Goal: Find specific page/section

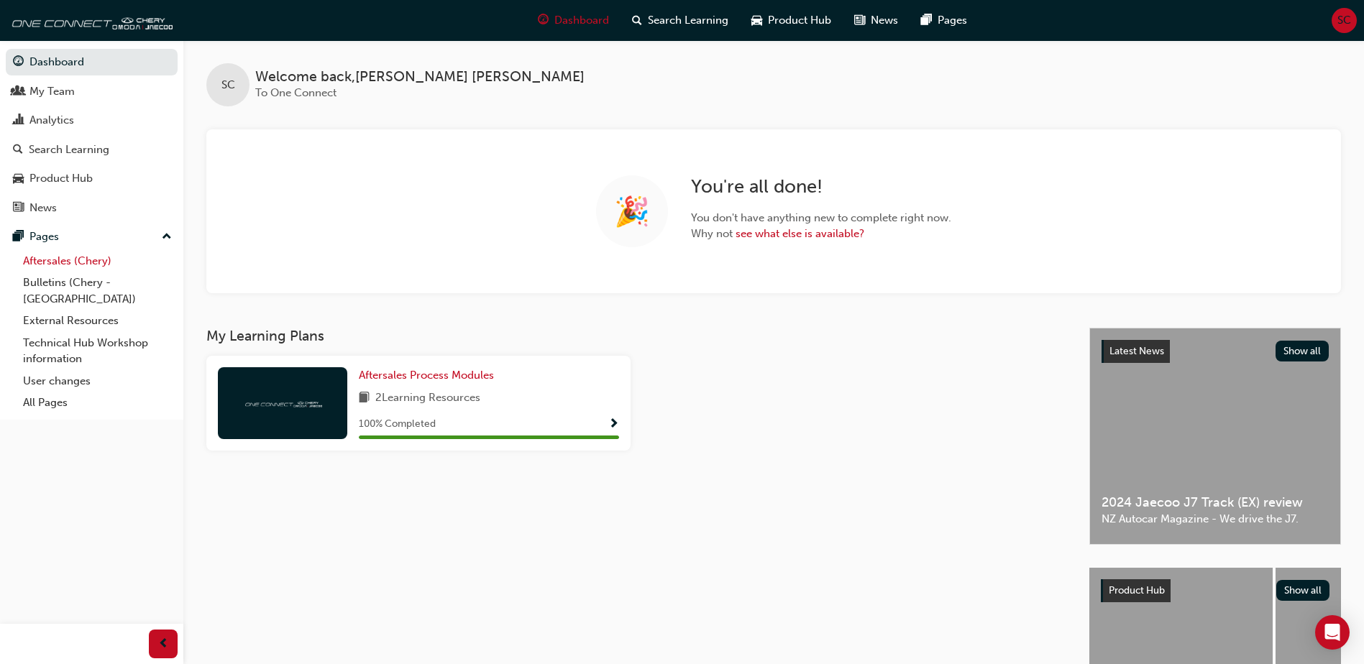
click at [89, 262] on link "Aftersales (Chery)" at bounding box center [97, 261] width 160 height 22
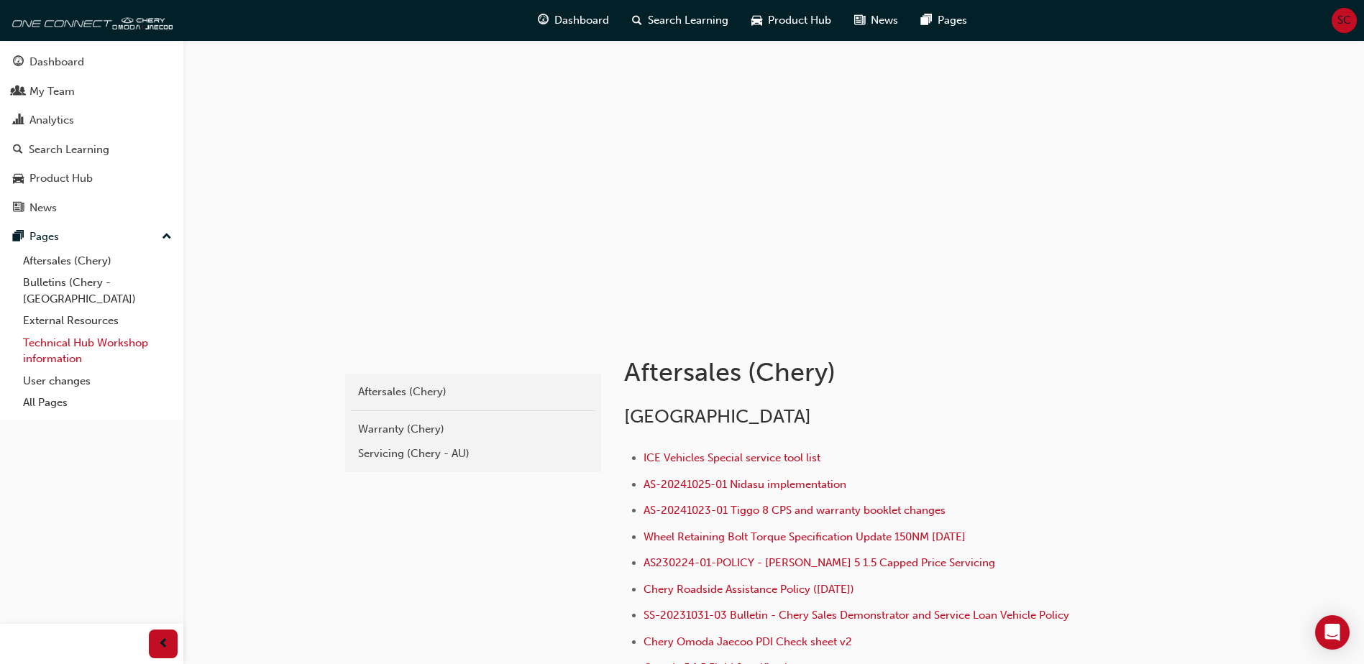
click at [55, 334] on link "Technical Hub Workshop information" at bounding box center [97, 351] width 160 height 38
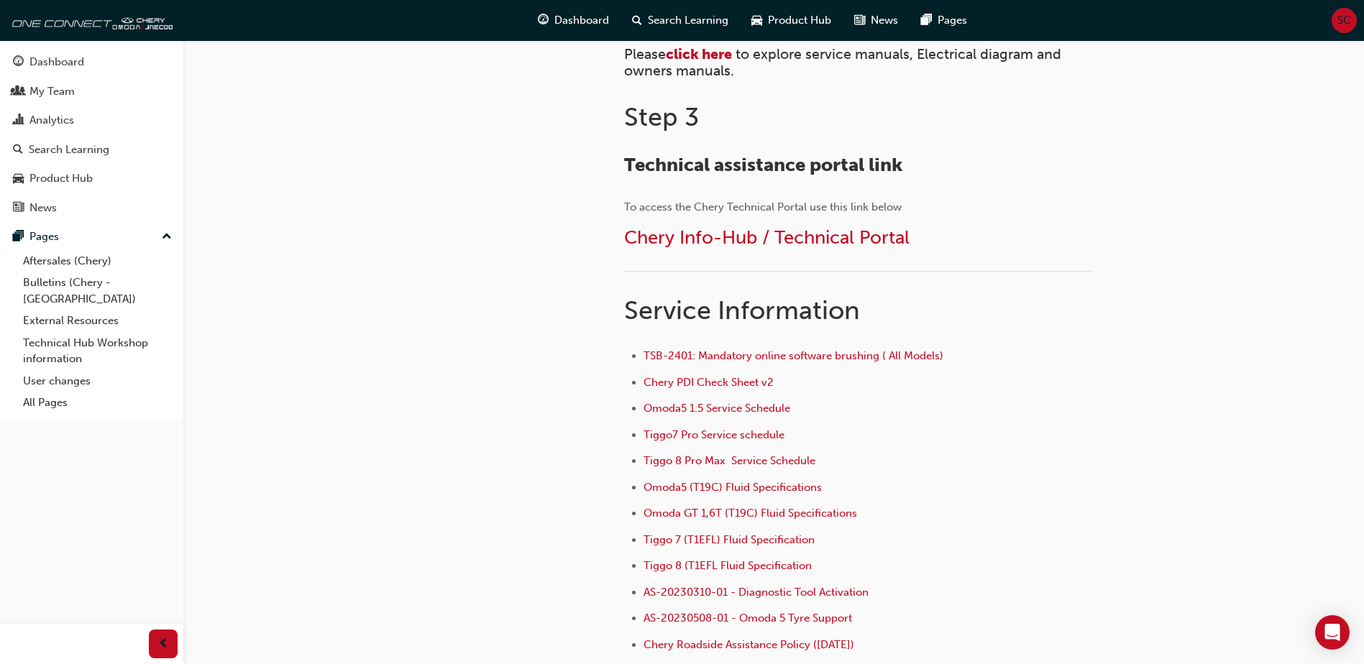
scroll to position [791, 0]
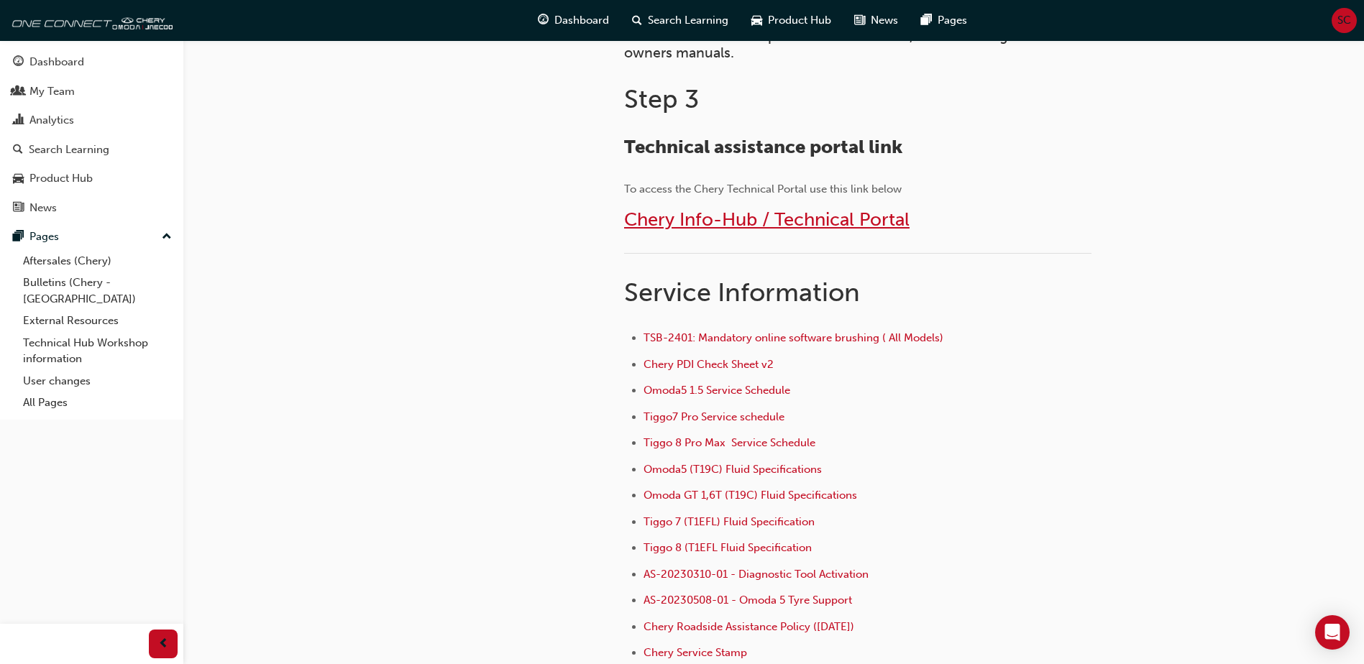
click at [734, 216] on span "Chery Info-Hub / Technical Portal" at bounding box center [766, 220] width 285 height 22
